Goal: Task Accomplishment & Management: Manage account settings

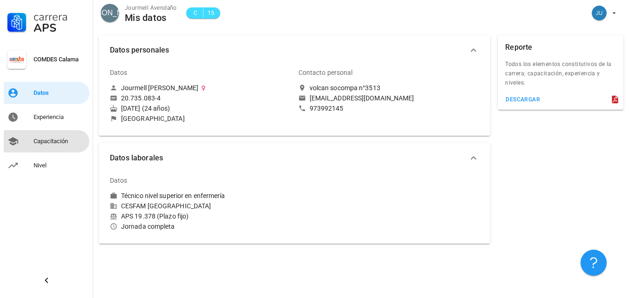
click at [64, 152] on link "Capacitación" at bounding box center [47, 141] width 86 height 22
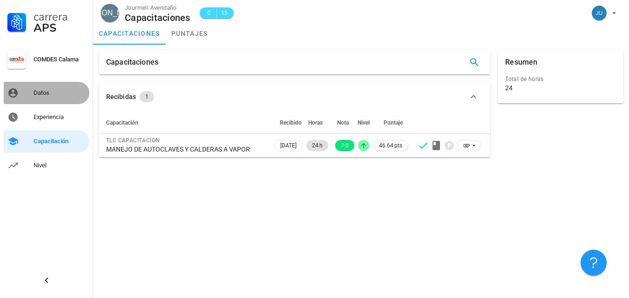
click at [47, 87] on div "Datos" at bounding box center [60, 93] width 52 height 15
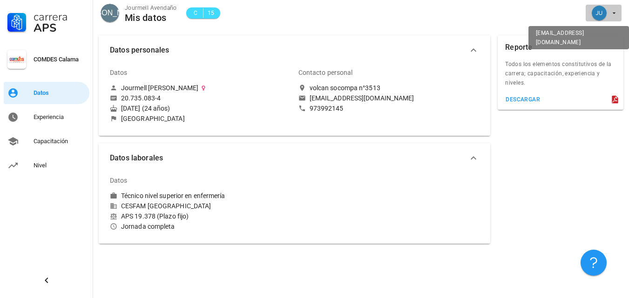
click at [609, 13] on span "button" at bounding box center [603, 13] width 28 height 15
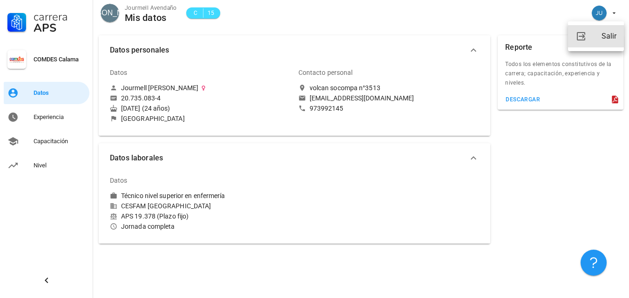
click at [608, 35] on div "Salir" at bounding box center [608, 36] width 15 height 19
